Goal: Transaction & Acquisition: Purchase product/service

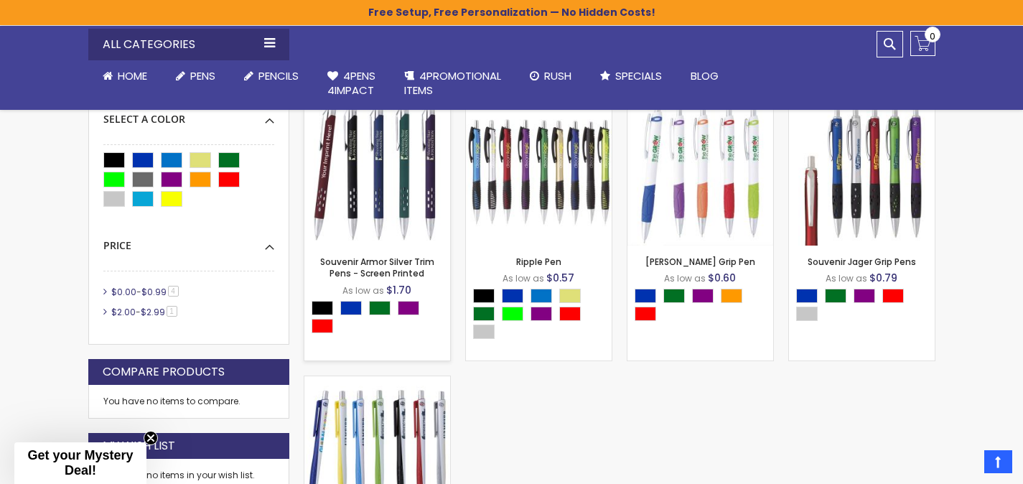
scroll to position [480, 0]
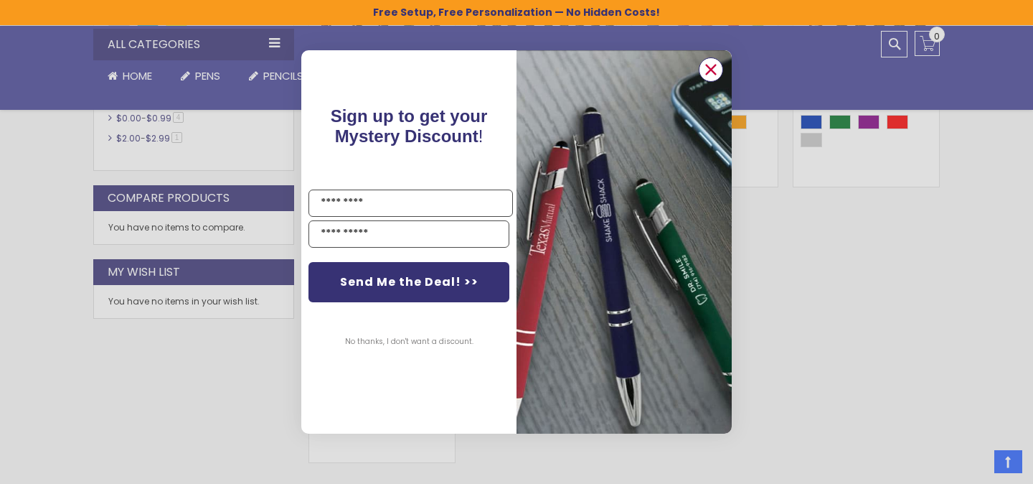
click at [710, 76] on circle "Close dialog" at bounding box center [711, 70] width 22 height 22
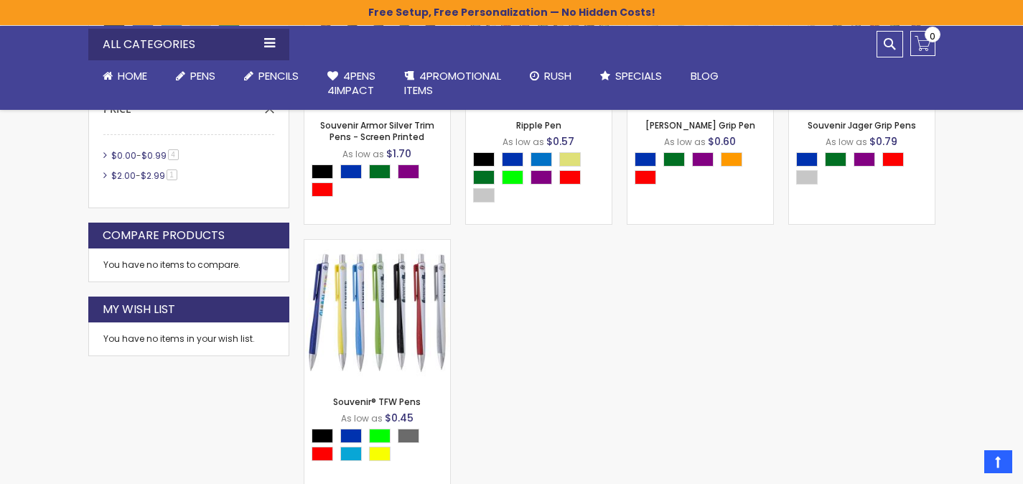
scroll to position [443, 0]
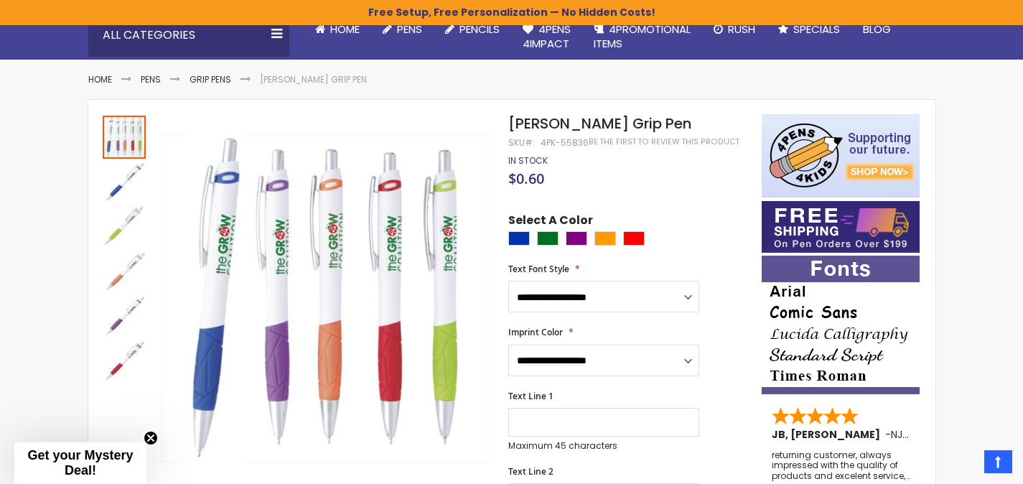
scroll to position [149, 0]
drag, startPoint x: 633, startPoint y: 122, endPoint x: 507, endPoint y: 120, distance: 126.3
copy div "Skip to the end of the images gallery Skip to the beginning of the images galle…"
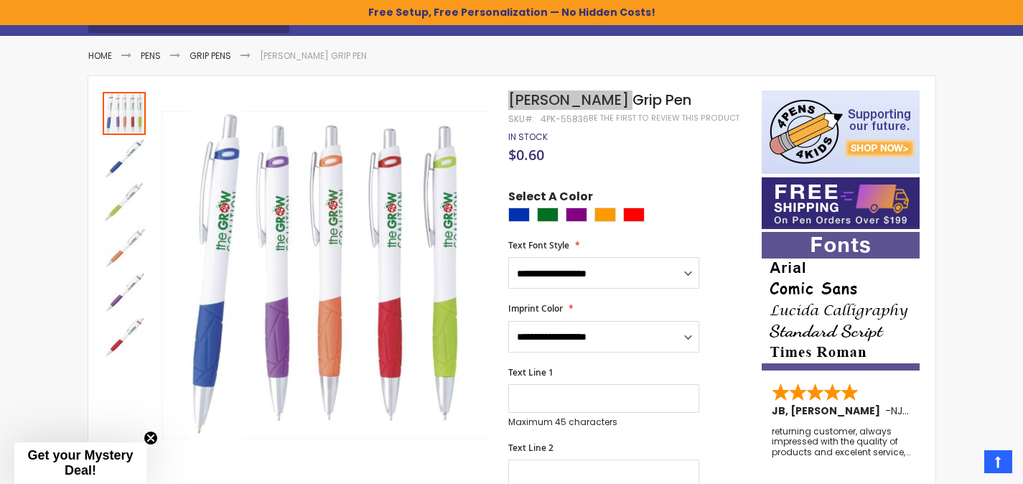
scroll to position [172, 0]
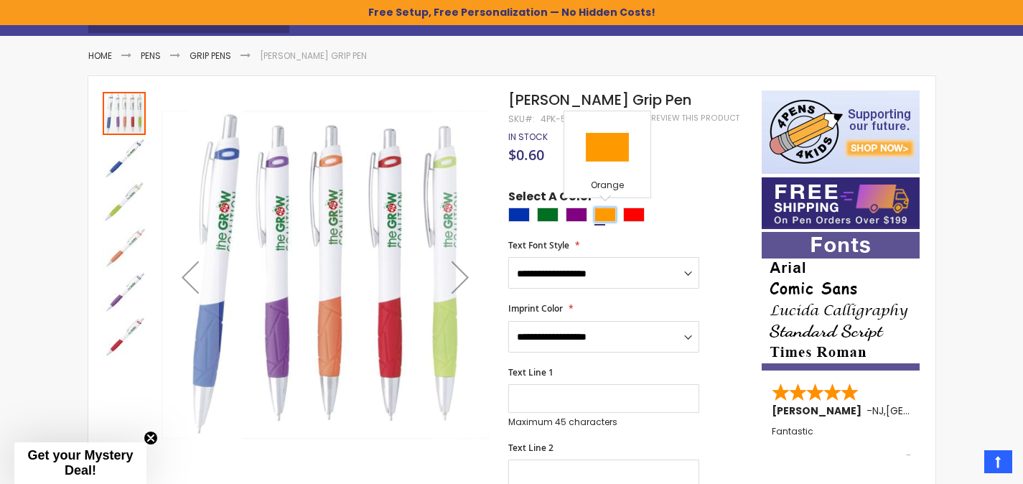
click at [611, 217] on div "Orange" at bounding box center [605, 214] width 22 height 14
type input "****"
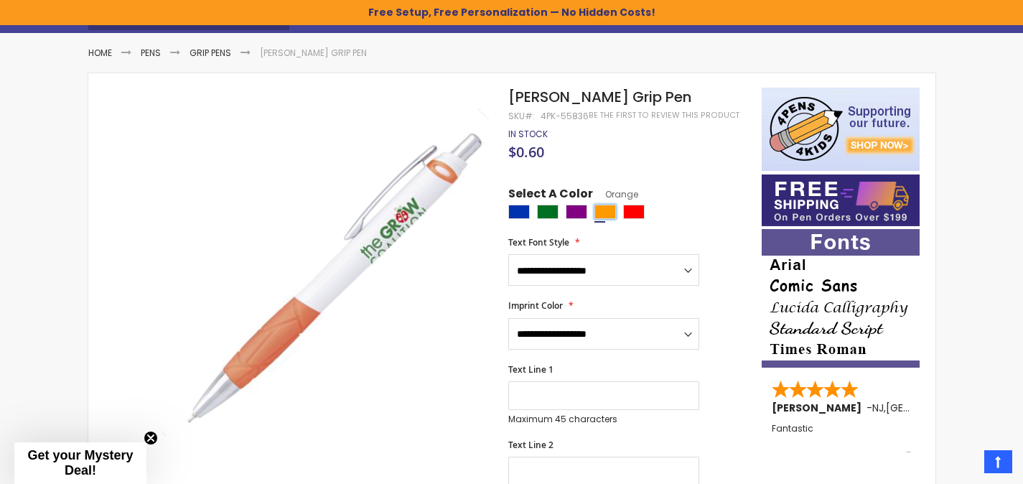
scroll to position [175, 0]
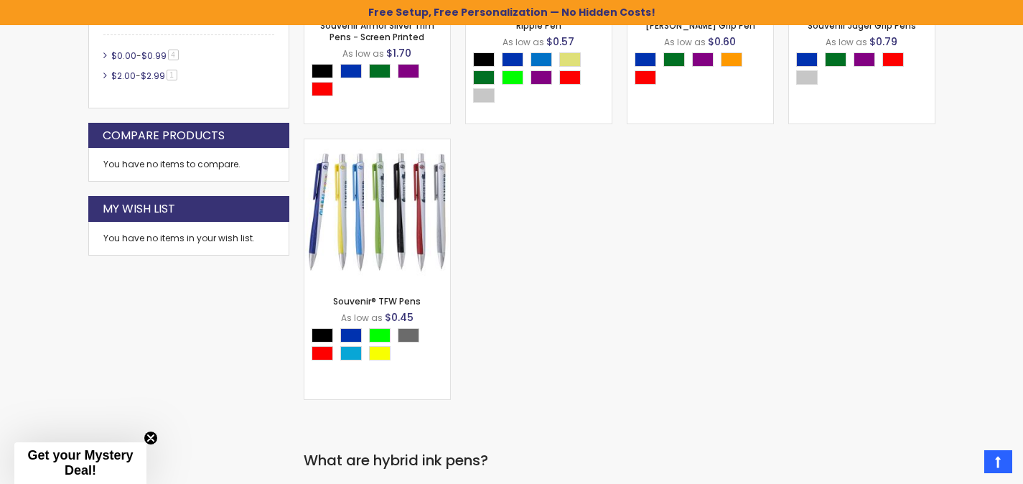
scroll to position [1, 0]
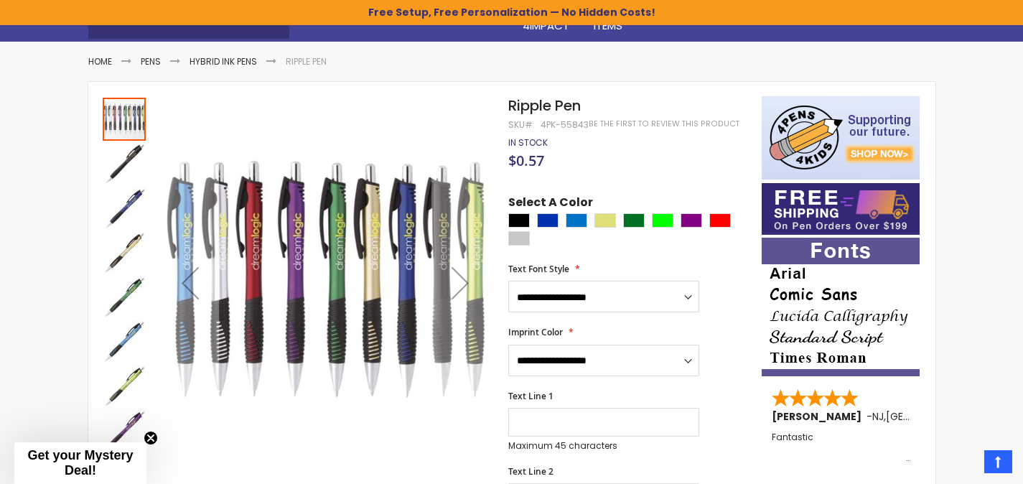
scroll to position [164, 0]
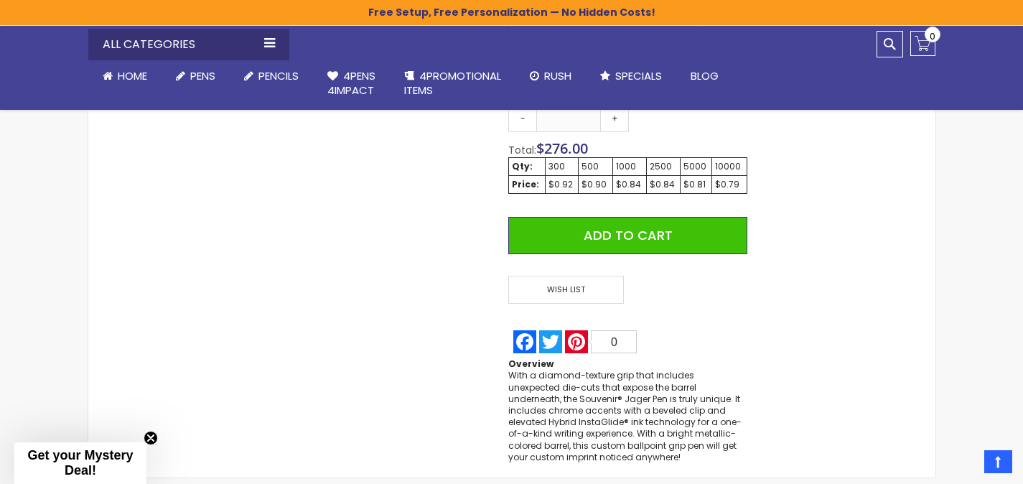
scroll to position [909, 0]
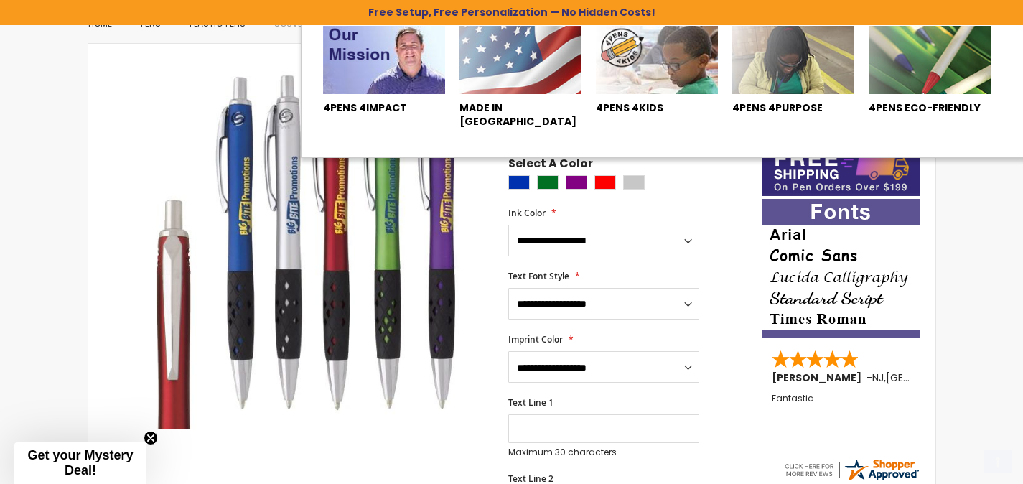
scroll to position [282, 0]
